Goal: Information Seeking & Learning: Learn about a topic

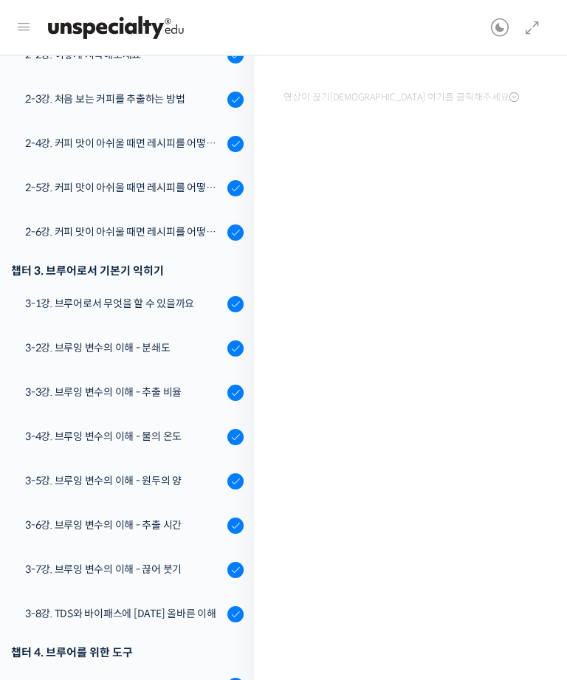
scroll to position [374, 0]
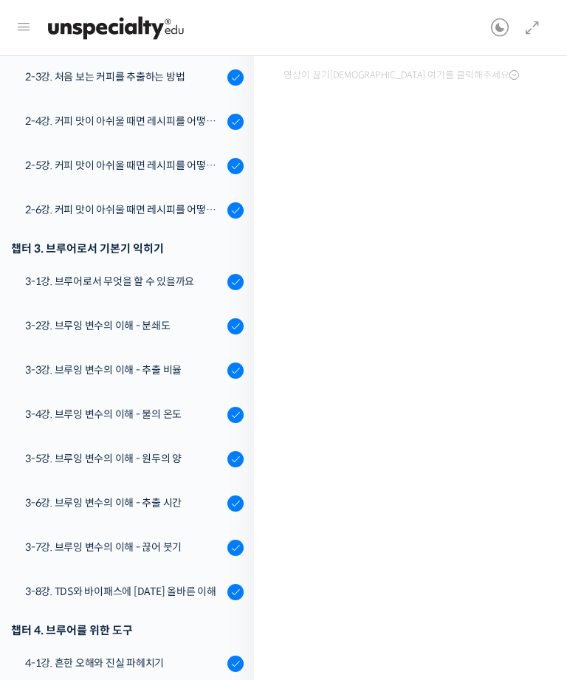
click at [90, 289] on div "3-1강. 브루어로서 무엇을 할 수 있을까요" at bounding box center [124, 281] width 198 height 16
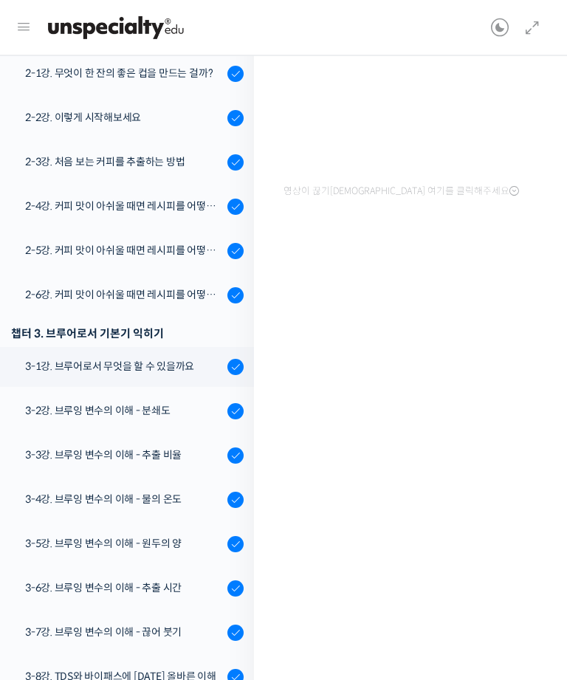
scroll to position [230, 0]
click at [529, 32] on icon at bounding box center [532, 28] width 18 height 18
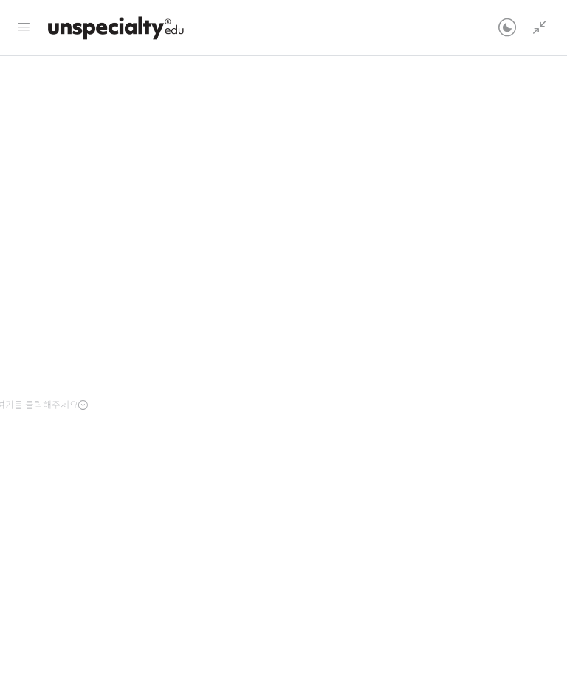
scroll to position [0, 0]
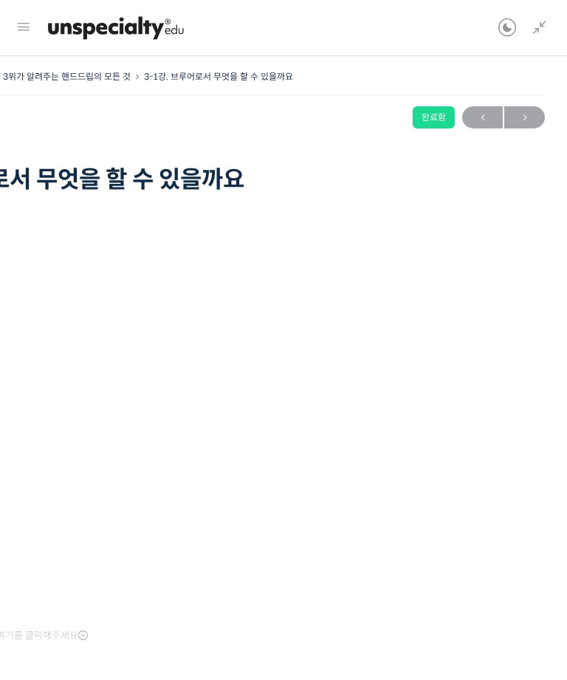
click at [441, 115] on div "완료함" at bounding box center [434, 117] width 42 height 22
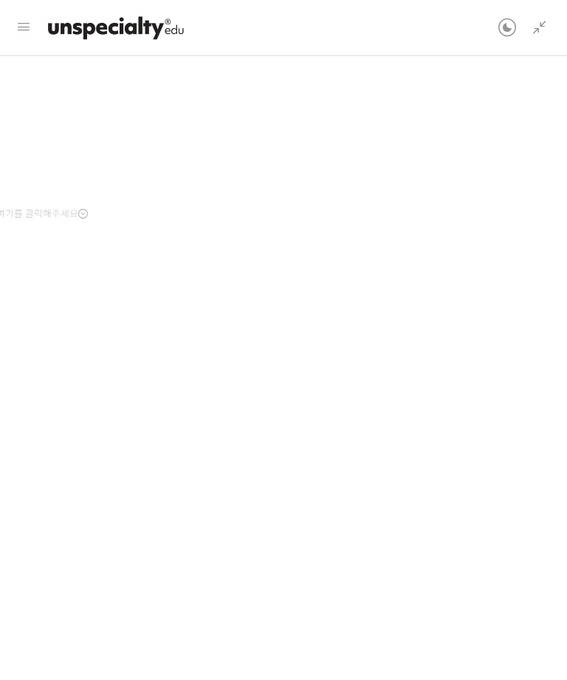
scroll to position [59, 0]
click at [536, 24] on icon at bounding box center [540, 28] width 18 height 18
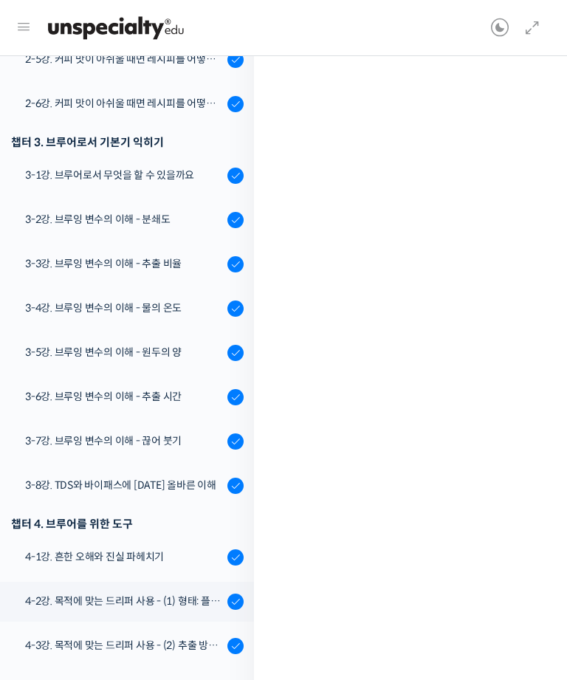
click at [152, 204] on link "3-2강. 브루잉 변수의 이해 - 분쇄도" at bounding box center [129, 220] width 273 height 40
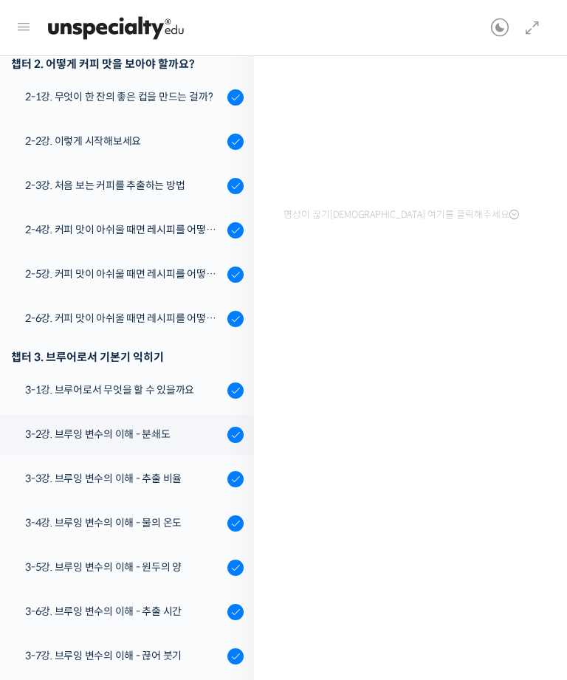
scroll to position [202, 0]
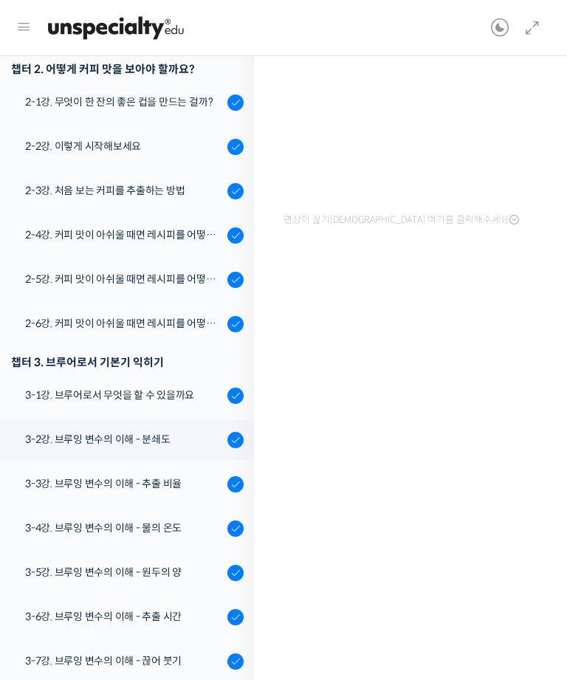
click at [133, 440] on div "3-2강. 브루잉 변수의 이해 - 분쇄도" at bounding box center [124, 439] width 198 height 16
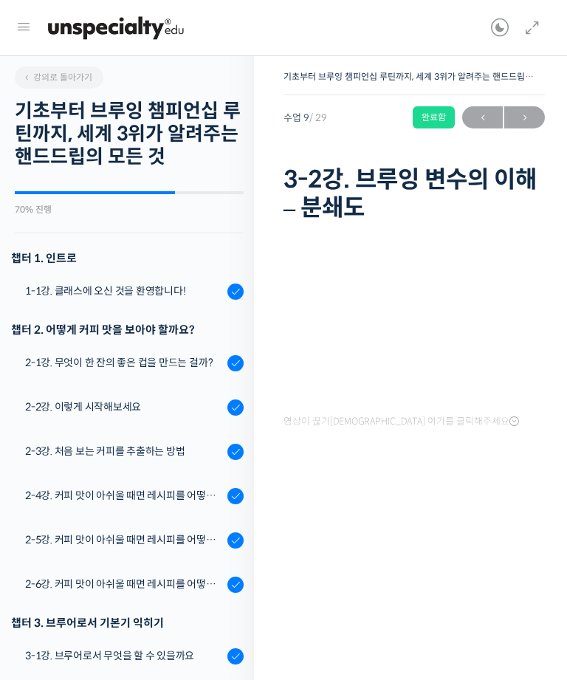
scroll to position [59, 0]
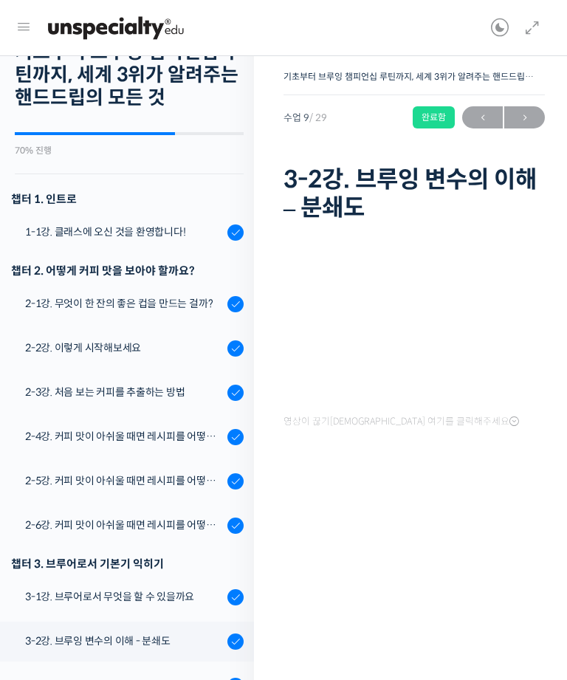
click at [534, 20] on icon at bounding box center [532, 28] width 18 height 18
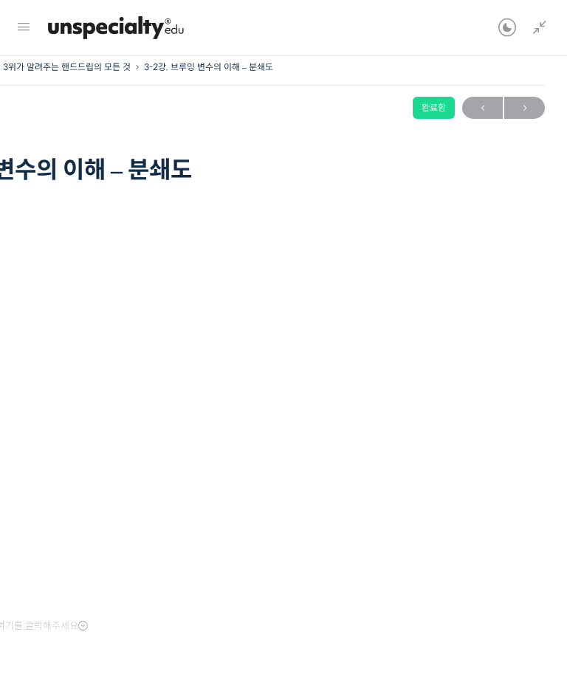
scroll to position [10, 0]
click at [547, 27] on icon at bounding box center [540, 28] width 18 height 18
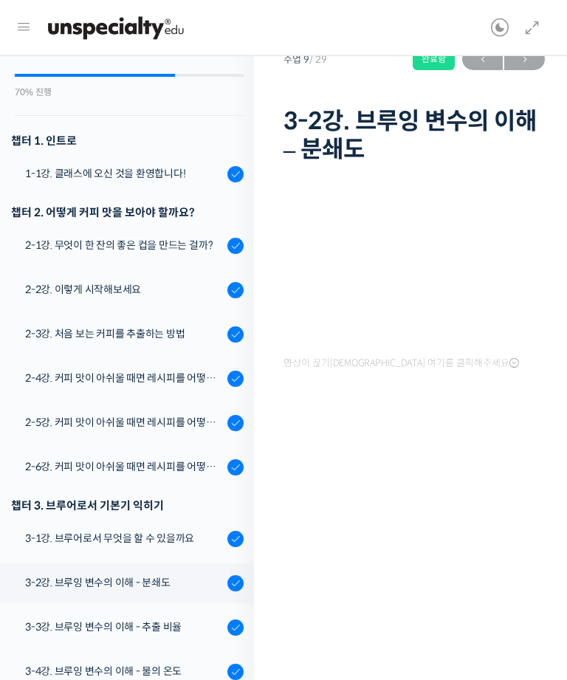
scroll to position [84, 0]
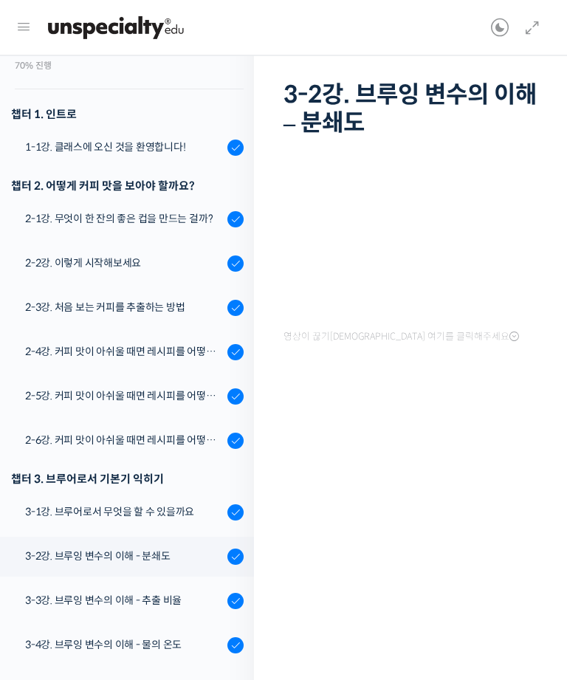
click at [151, 598] on div "3-3강. 브루잉 변수의 이해 - 추출 비율" at bounding box center [124, 601] width 198 height 16
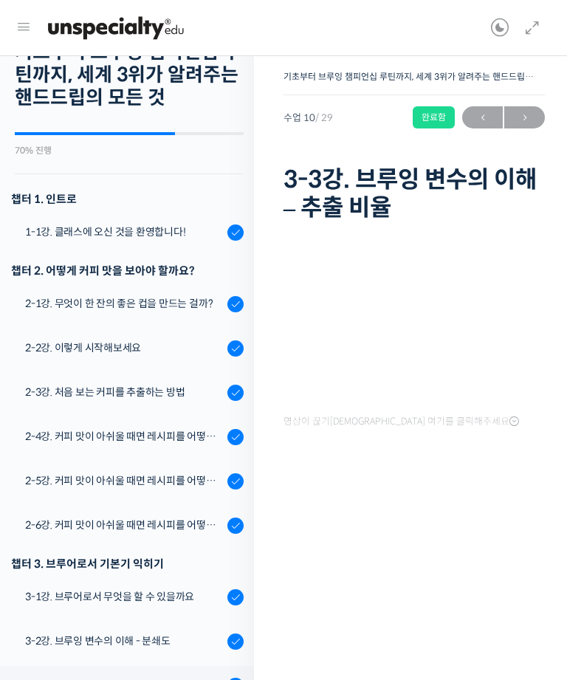
click at [526, 31] on icon at bounding box center [532, 28] width 18 height 18
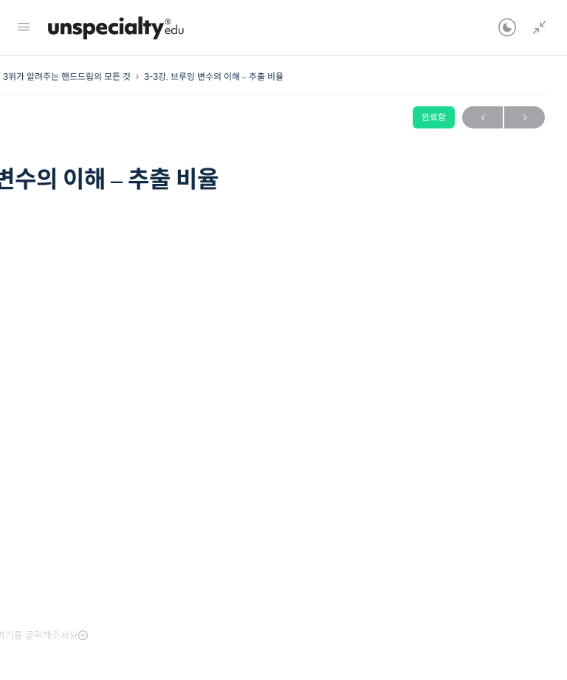
click at [540, 20] on icon at bounding box center [540, 28] width 18 height 18
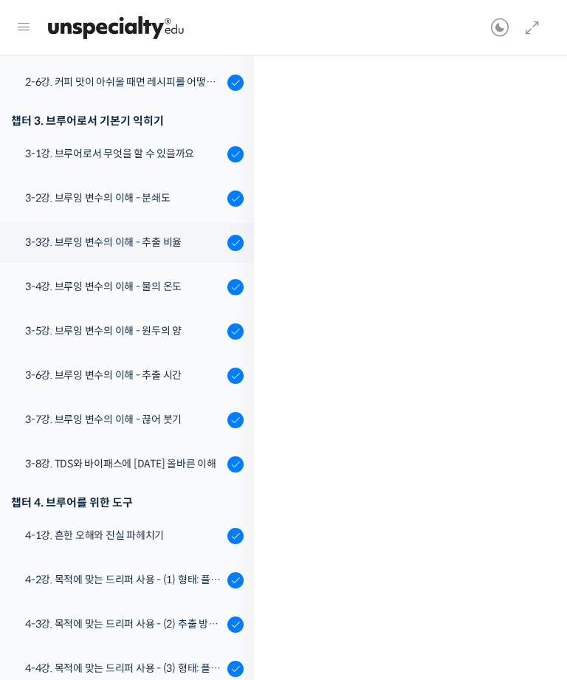
scroll to position [443, 0]
click at [129, 363] on link "3-6강. 브루잉 변수의 이해 - 추출 시간" at bounding box center [129, 376] width 273 height 40
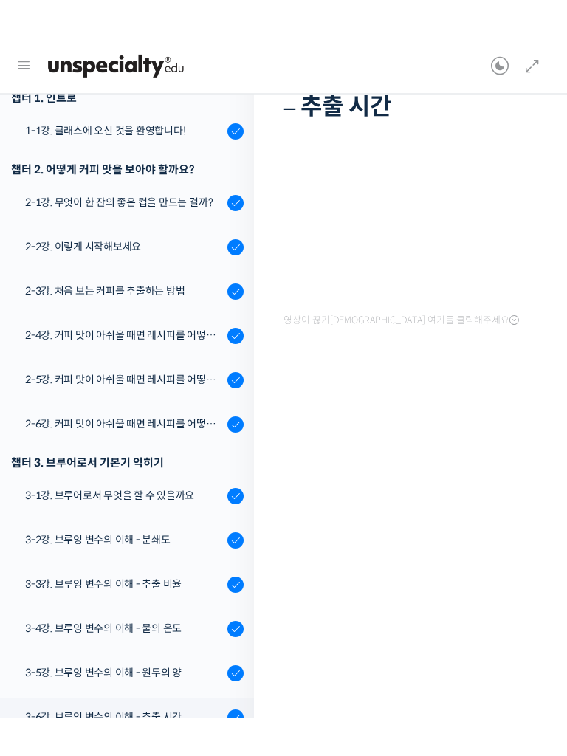
scroll to position [140, 0]
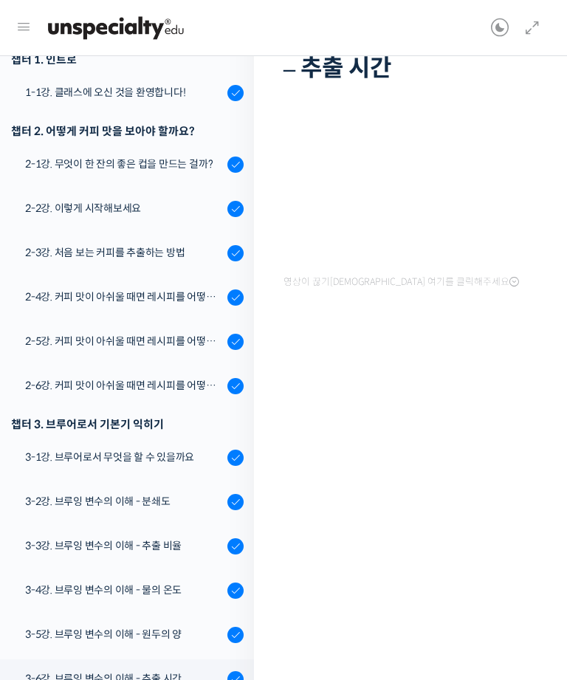
click at [534, 35] on icon at bounding box center [532, 28] width 18 height 18
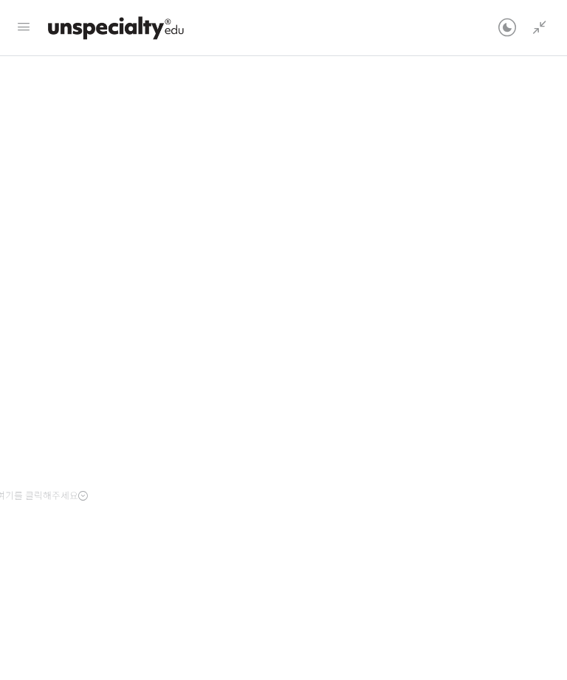
click at [544, 31] on icon at bounding box center [540, 28] width 18 height 18
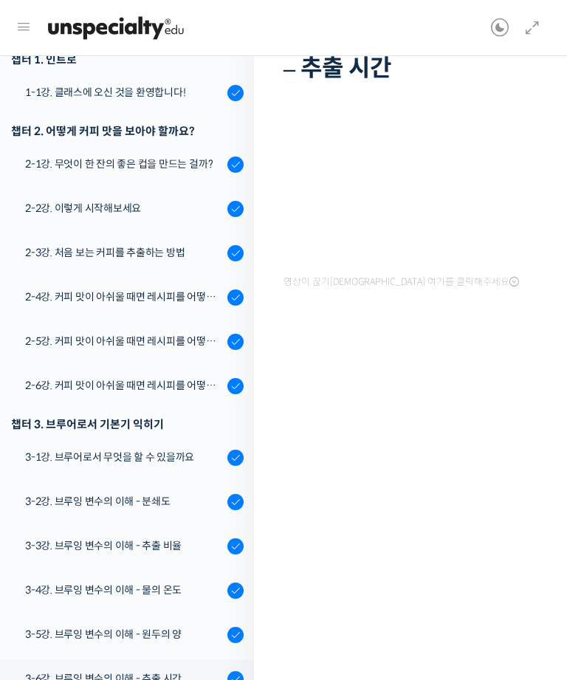
click at [533, 35] on icon at bounding box center [532, 28] width 18 height 18
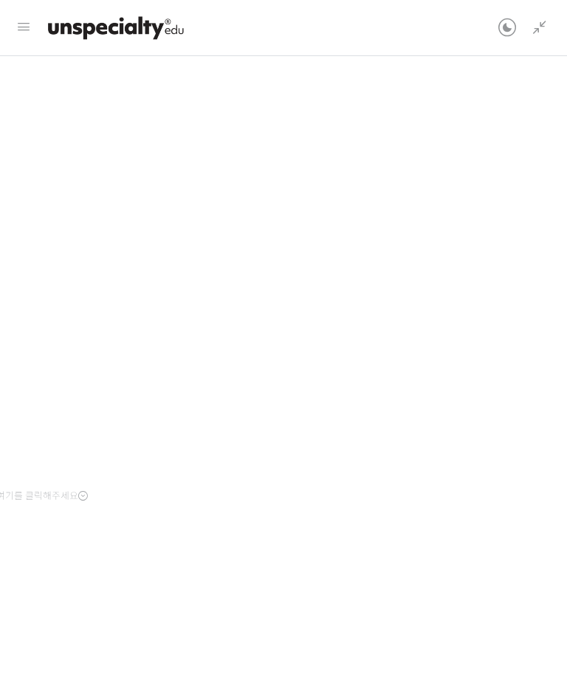
click at [540, 32] on icon at bounding box center [540, 28] width 18 height 18
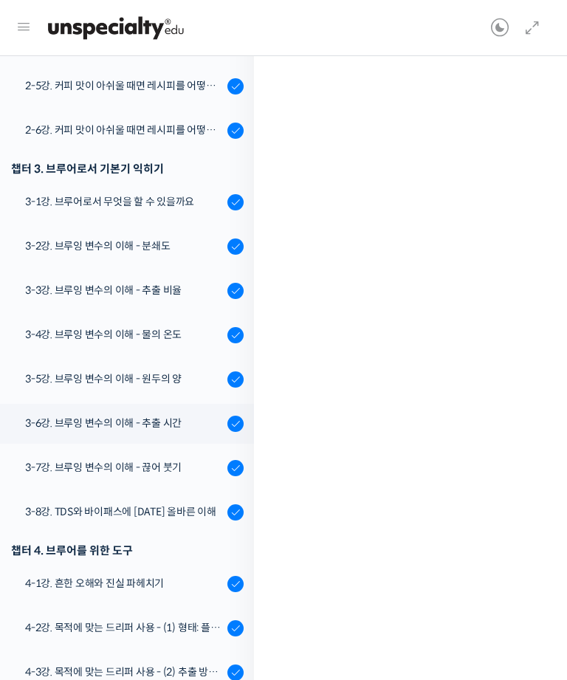
scroll to position [419, 0]
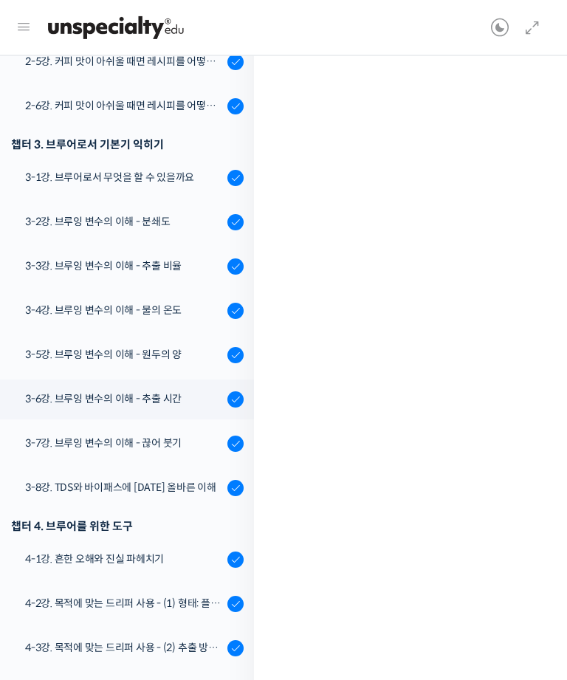
click at [116, 451] on link "3-7강. 브루잉 변수의 이해 - 끊어 붓기" at bounding box center [129, 444] width 273 height 40
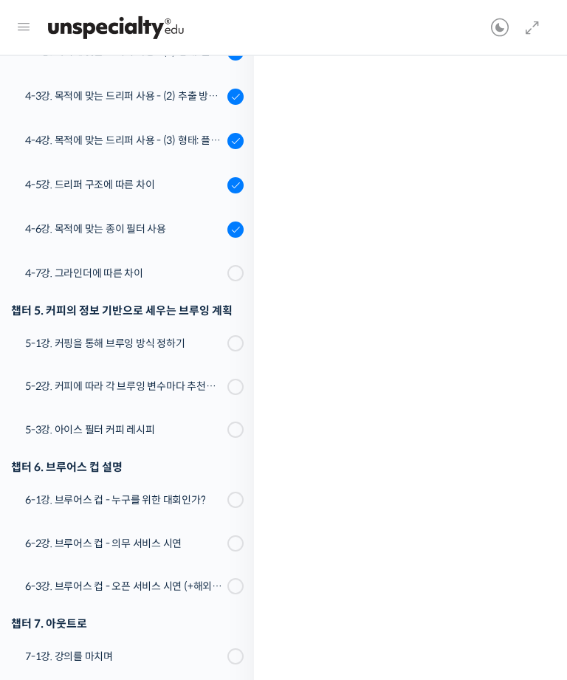
scroll to position [971, 0]
click at [241, 270] on span at bounding box center [239, 272] width 8 height 16
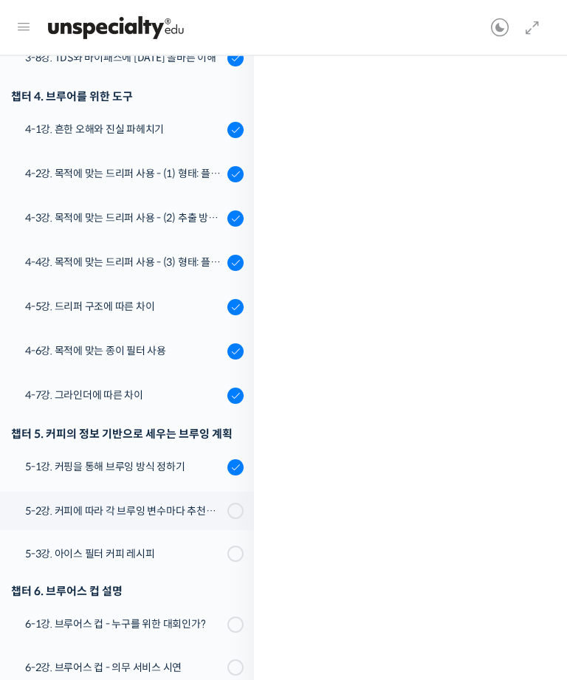
scroll to position [849, 0]
click at [240, 508] on span at bounding box center [239, 511] width 8 height 16
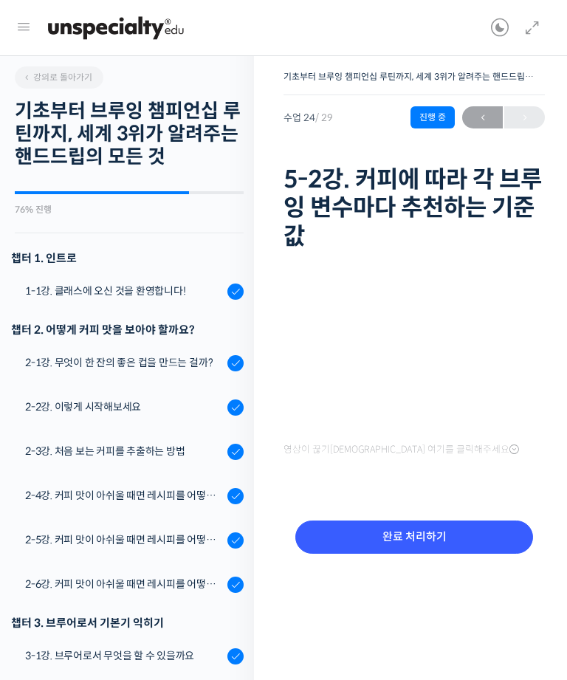
scroll to position [59, 0]
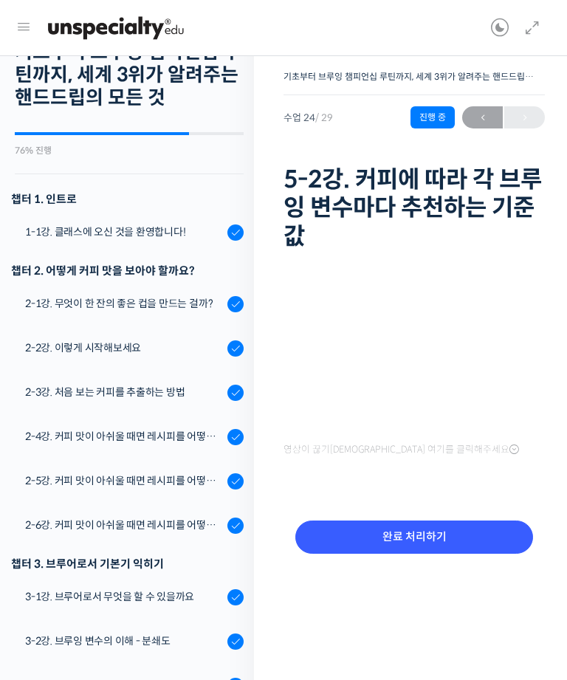
click at [430, 544] on input "완료 처리하기" at bounding box center [414, 536] width 238 height 33
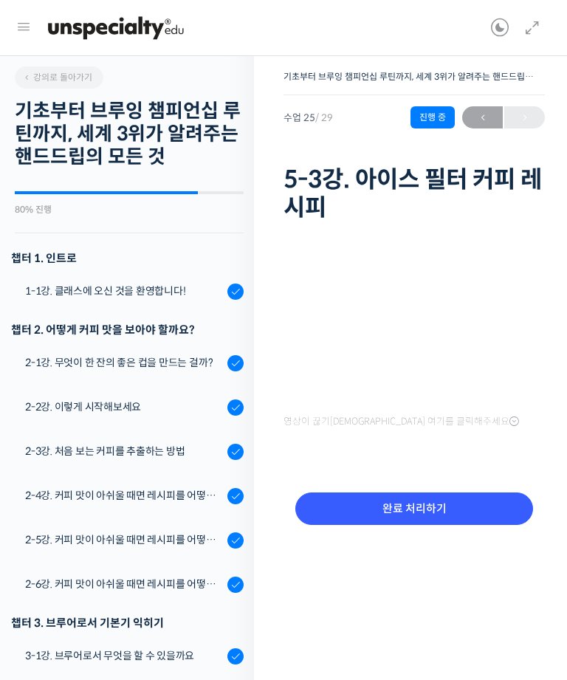
scroll to position [59, 0]
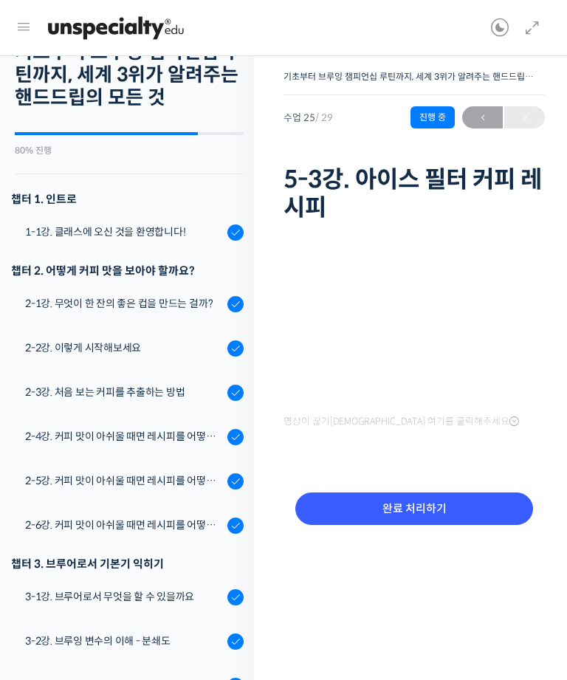
click at [469, 521] on input "완료 처리하기" at bounding box center [414, 508] width 238 height 33
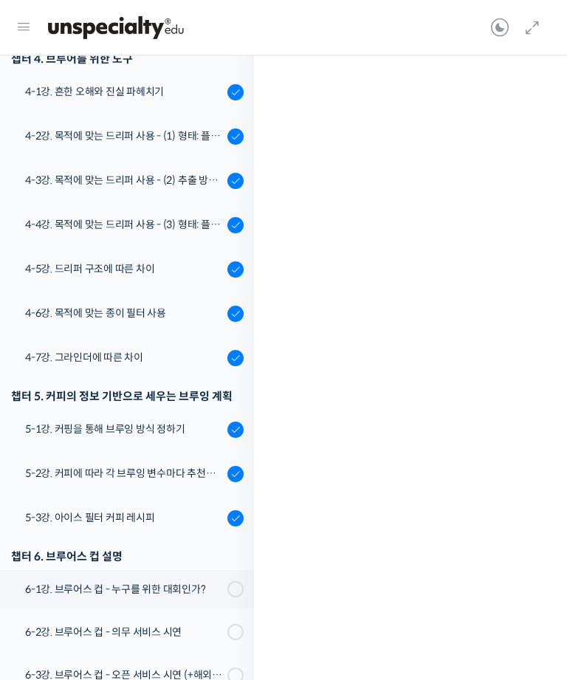
scroll to position [884, 0]
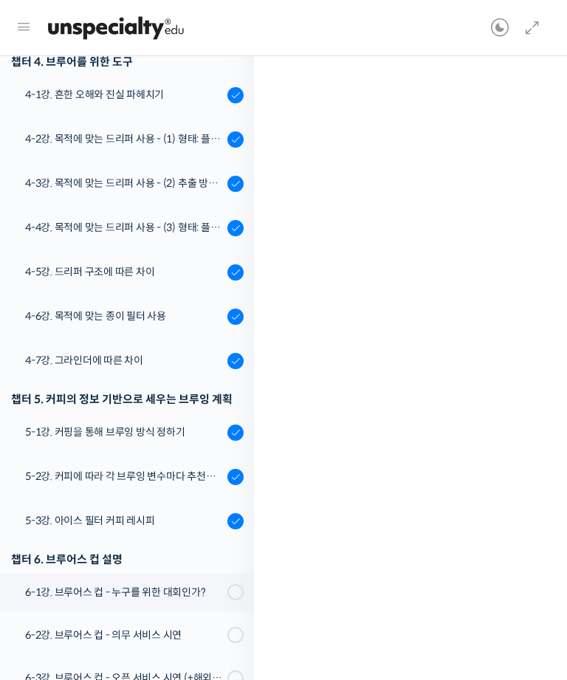
click at [125, 515] on div "5-3강. 아이스 필터 커피 레시피" at bounding box center [124, 520] width 198 height 16
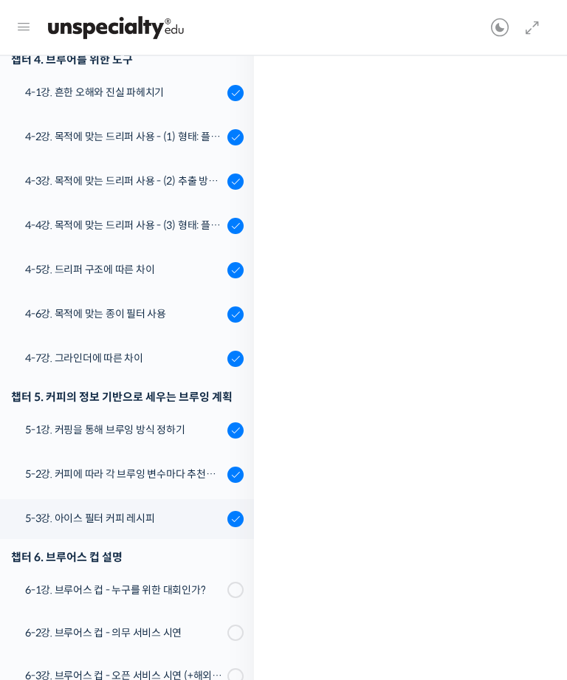
scroll to position [881, 0]
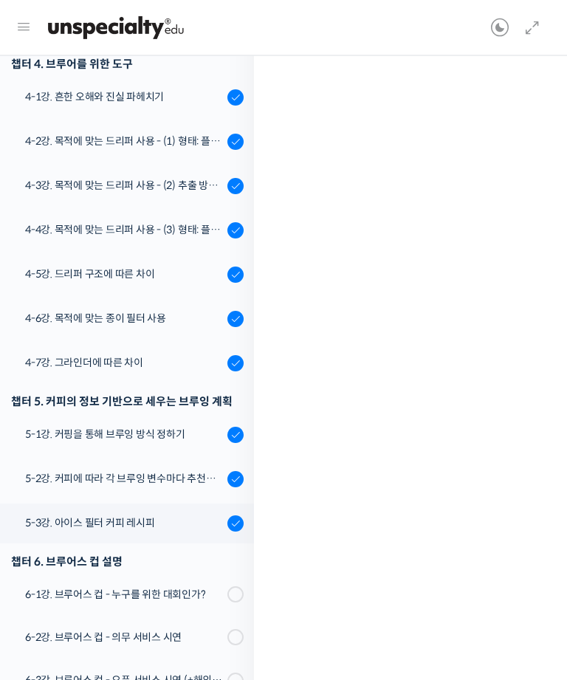
click at [160, 475] on div "5-2강. 커피에 따라 각 브루잉 변수마다 추천하는 기준 값" at bounding box center [124, 479] width 198 height 16
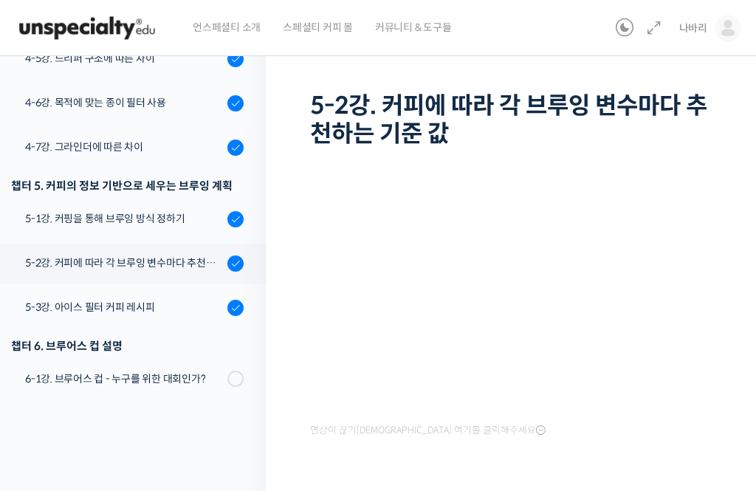
scroll to position [1081, 0]
